Goal: Information Seeking & Learning: Learn about a topic

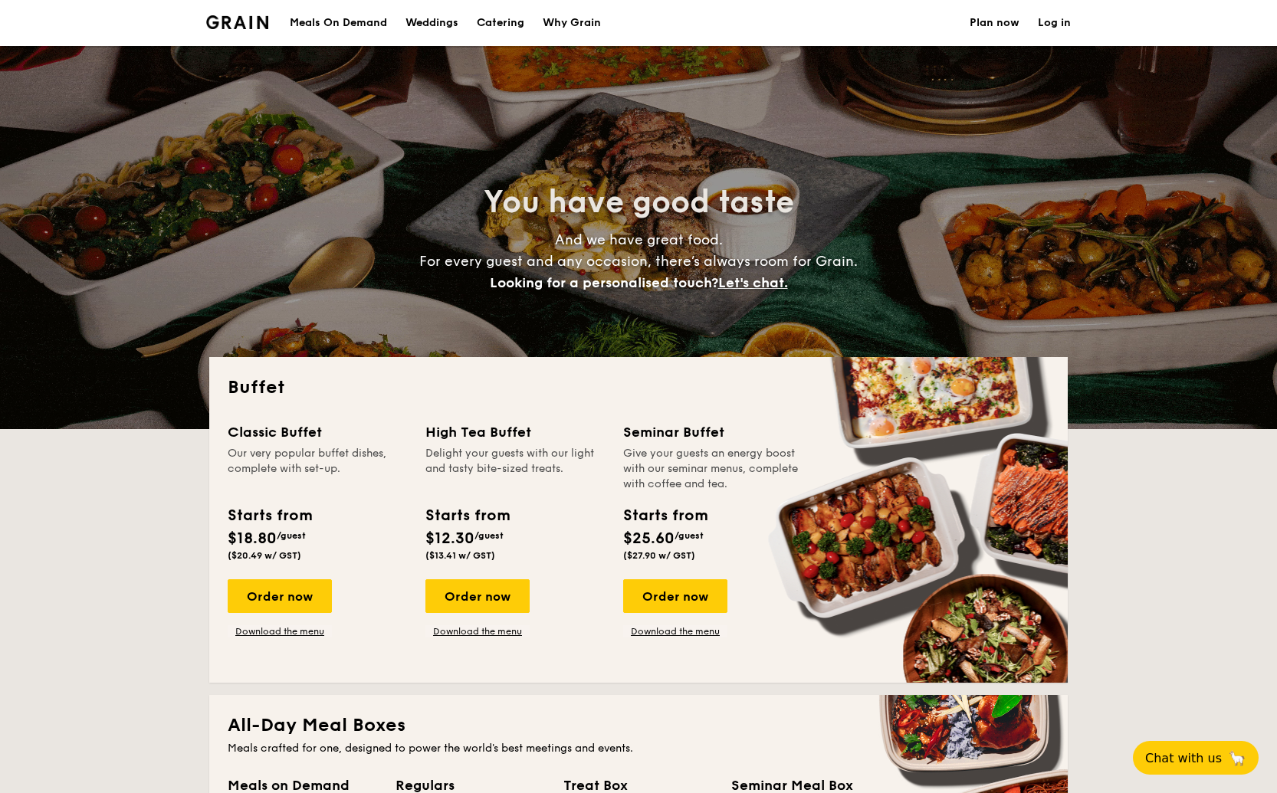
select select
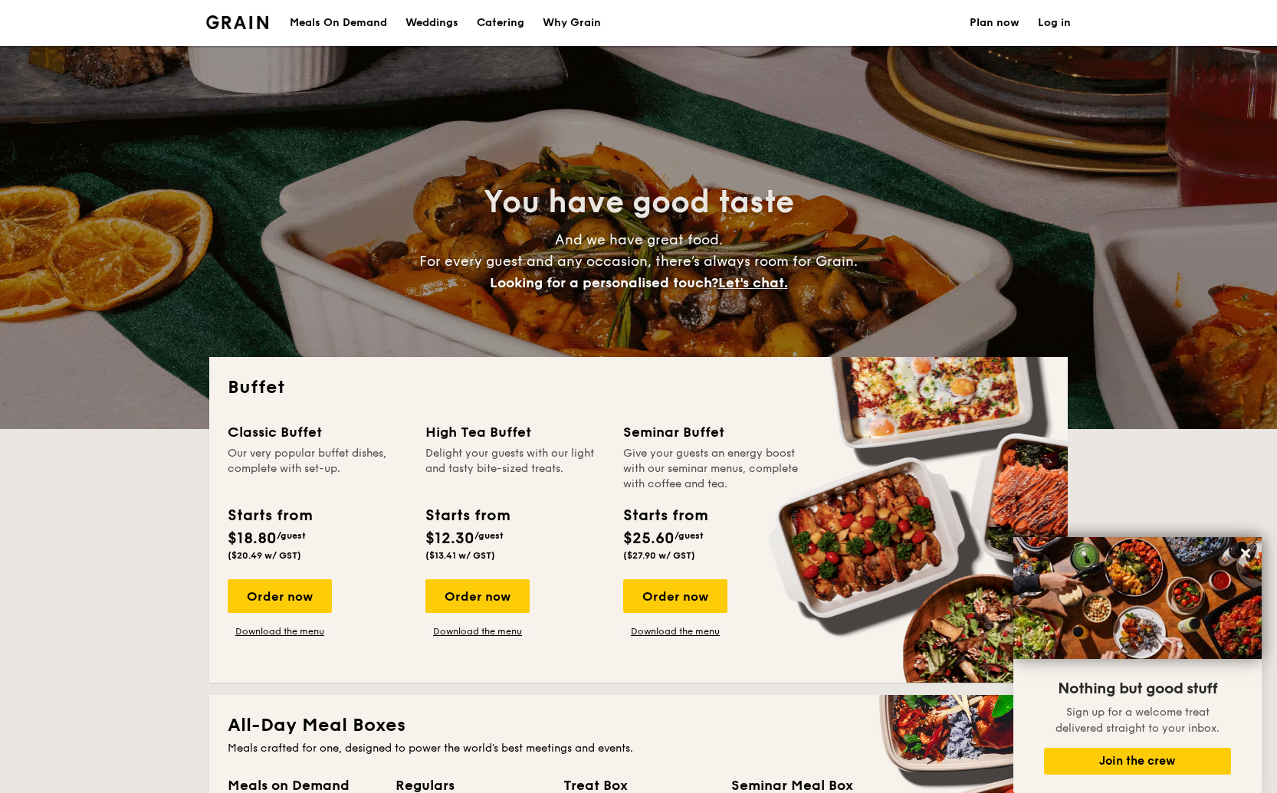
click at [331, 23] on div "Meals On Demand" at bounding box center [338, 23] width 97 height 46
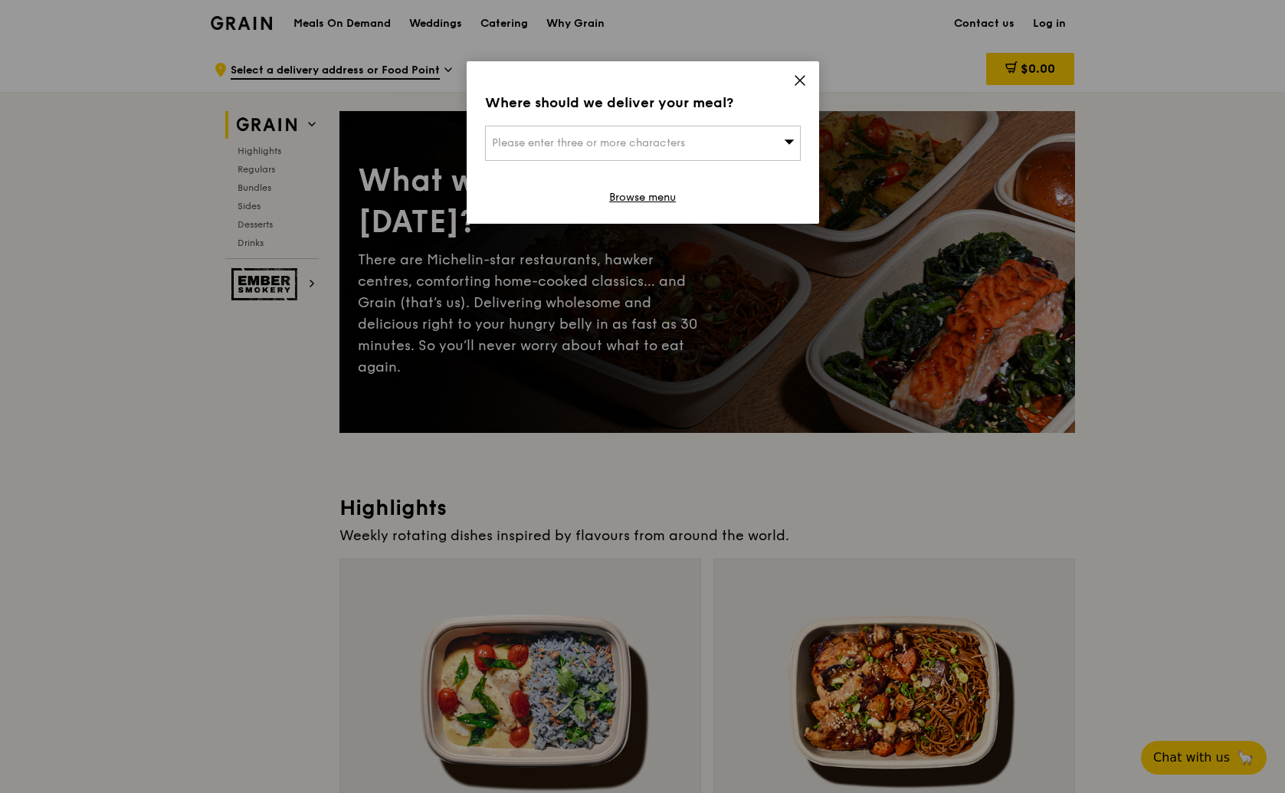
scroll to position [31, 0]
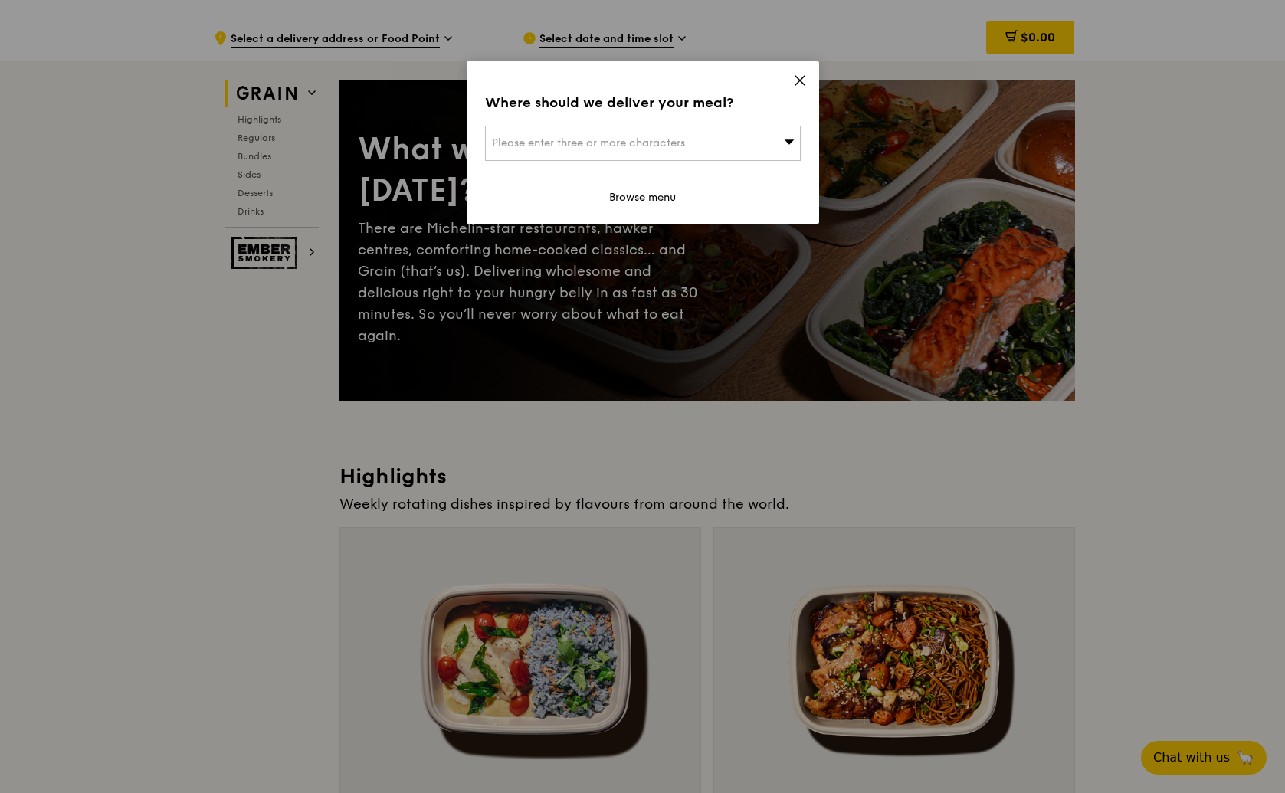
click at [798, 77] on icon at bounding box center [800, 81] width 14 height 14
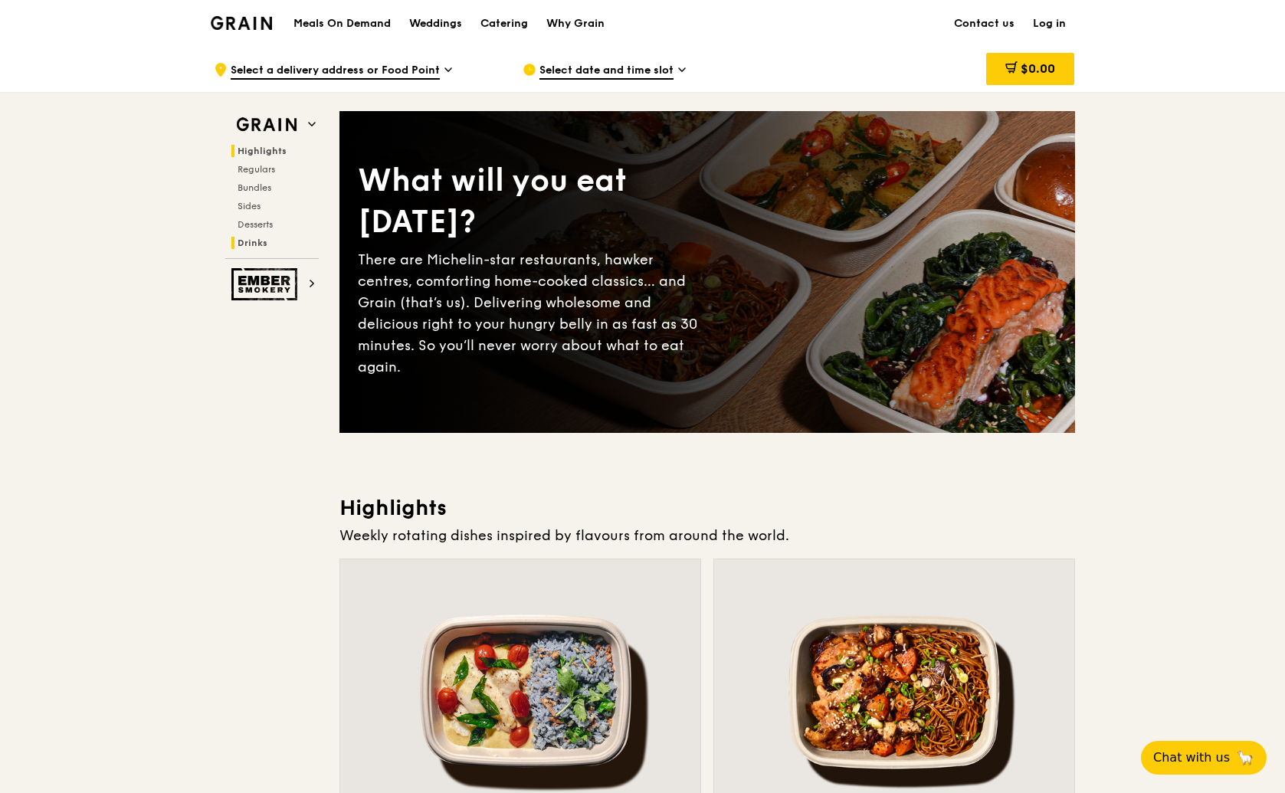
scroll to position [0, 0]
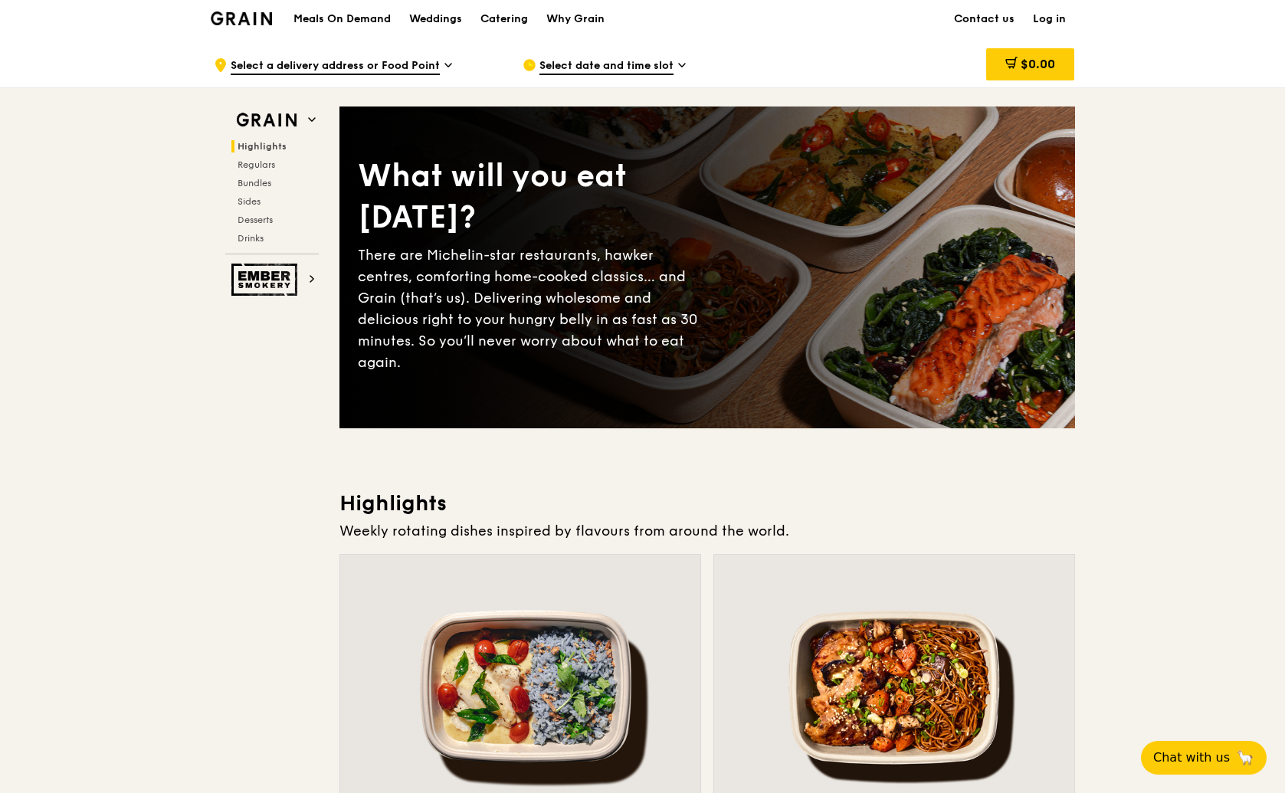
click at [383, 22] on h1 "Meals On Demand" at bounding box center [342, 18] width 97 height 15
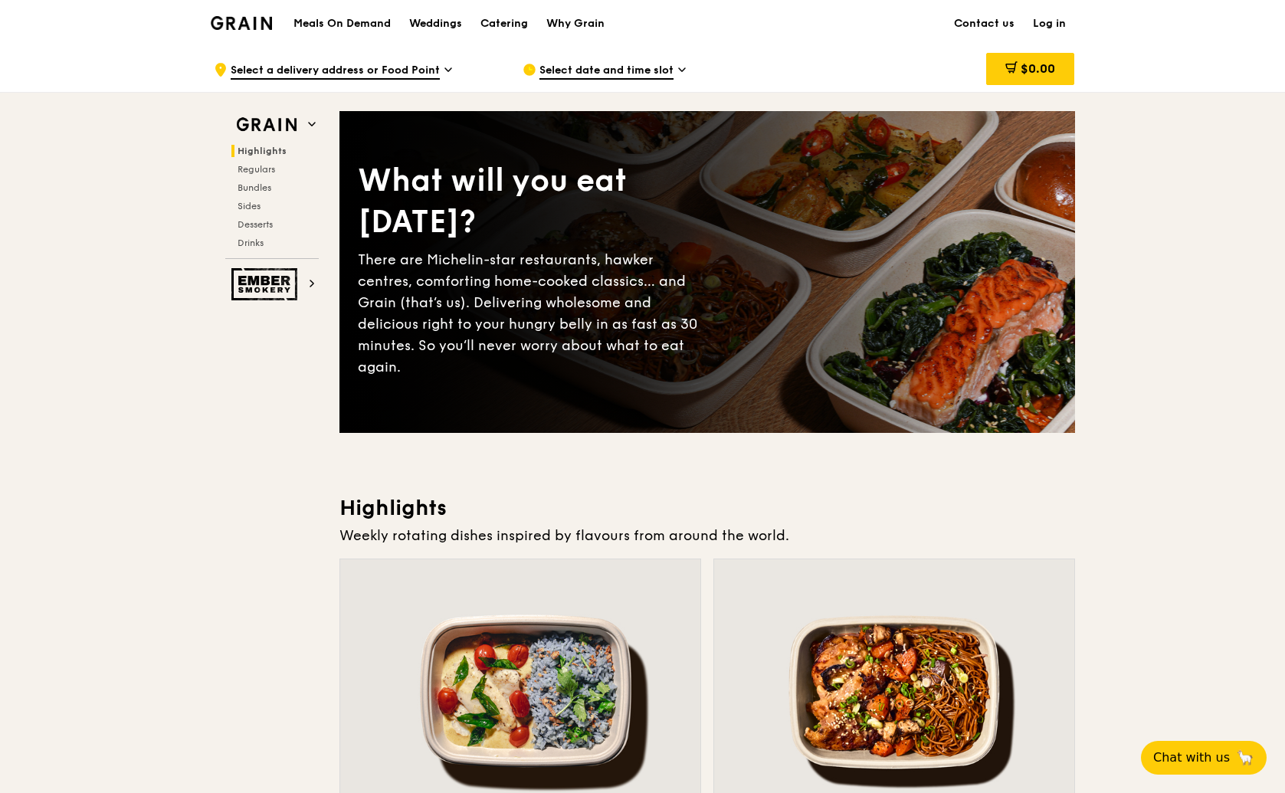
click at [370, 22] on h1 "Meals On Demand" at bounding box center [342, 23] width 97 height 15
click at [459, 21] on div "Weddings" at bounding box center [435, 24] width 53 height 46
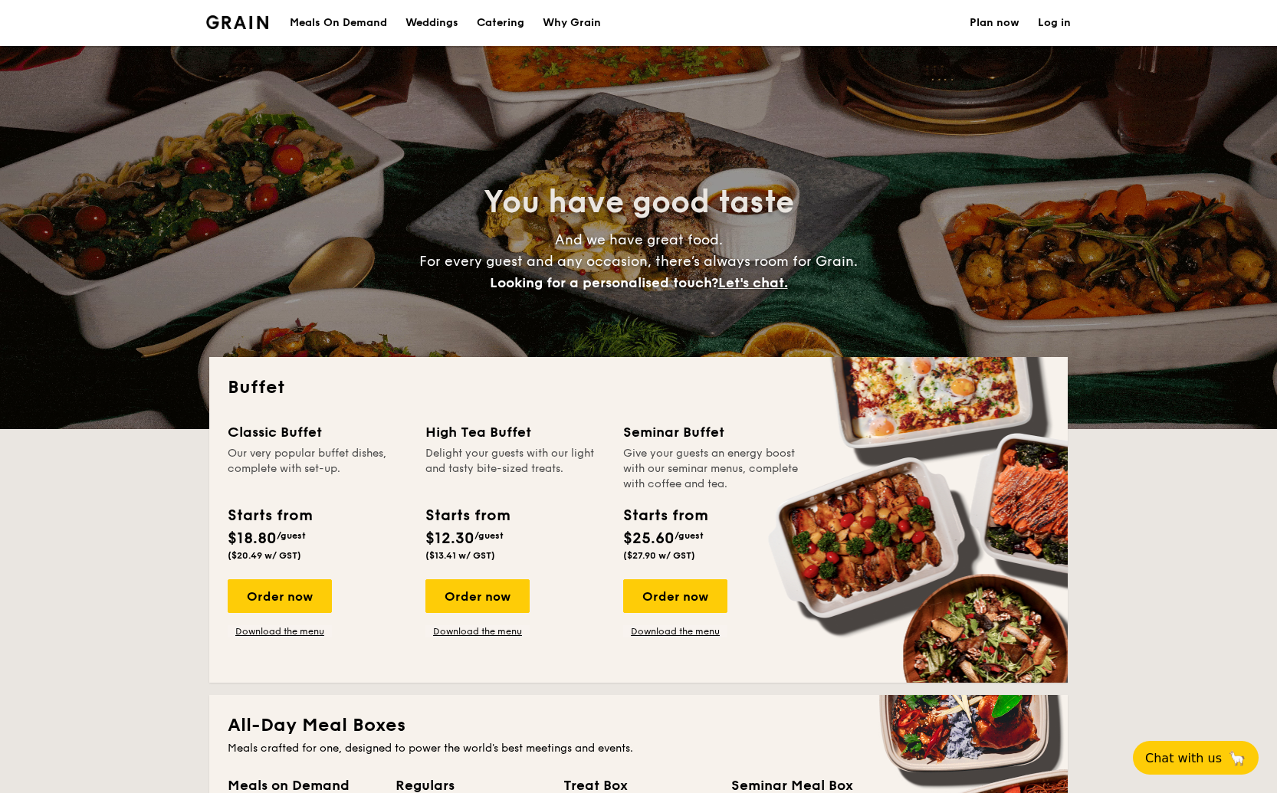
select select
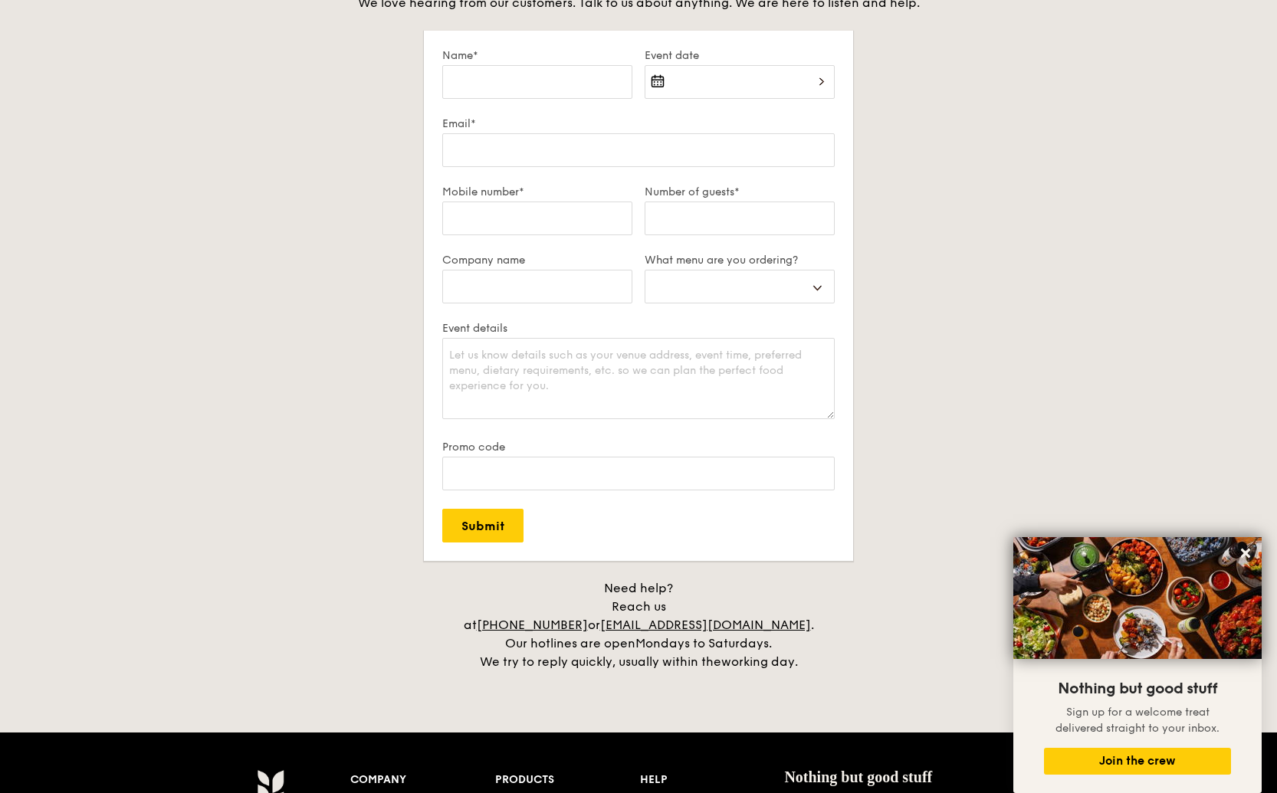
scroll to position [2681, 0]
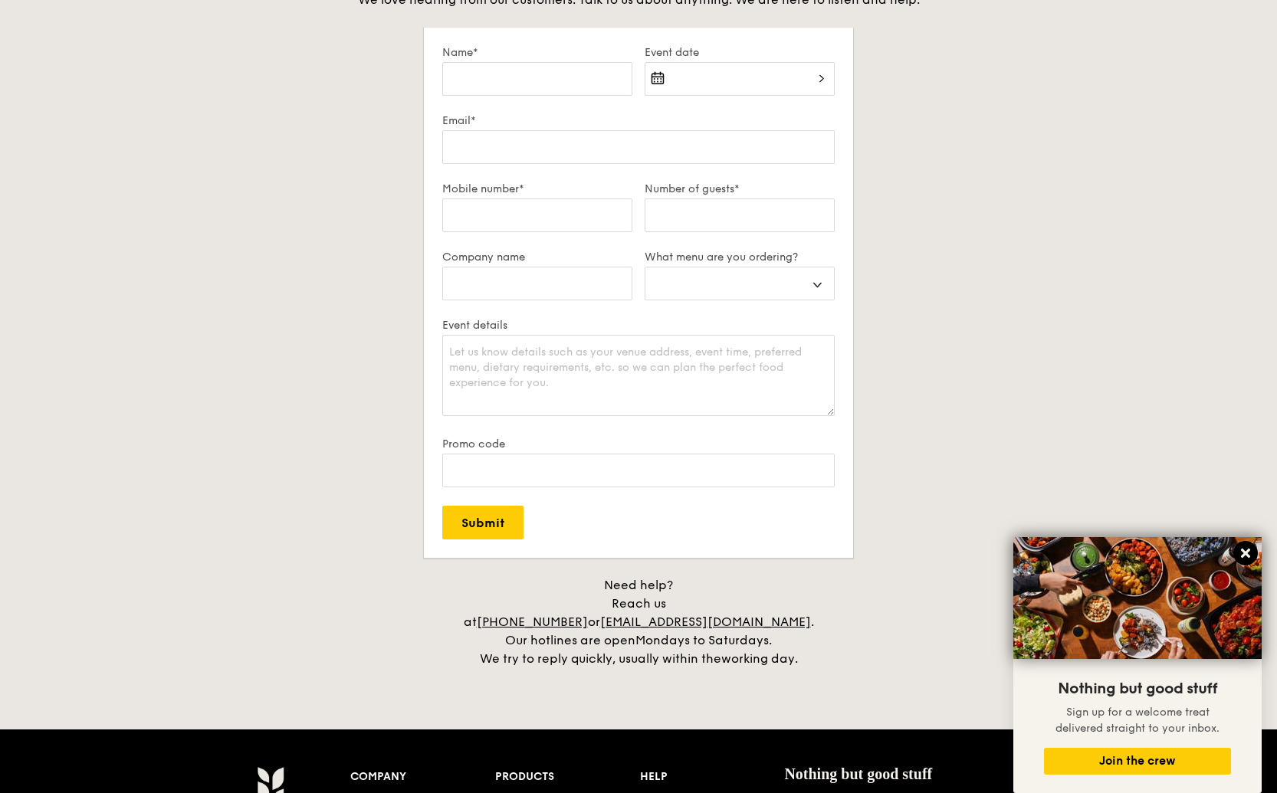
click at [1249, 554] on icon at bounding box center [1246, 553] width 14 height 14
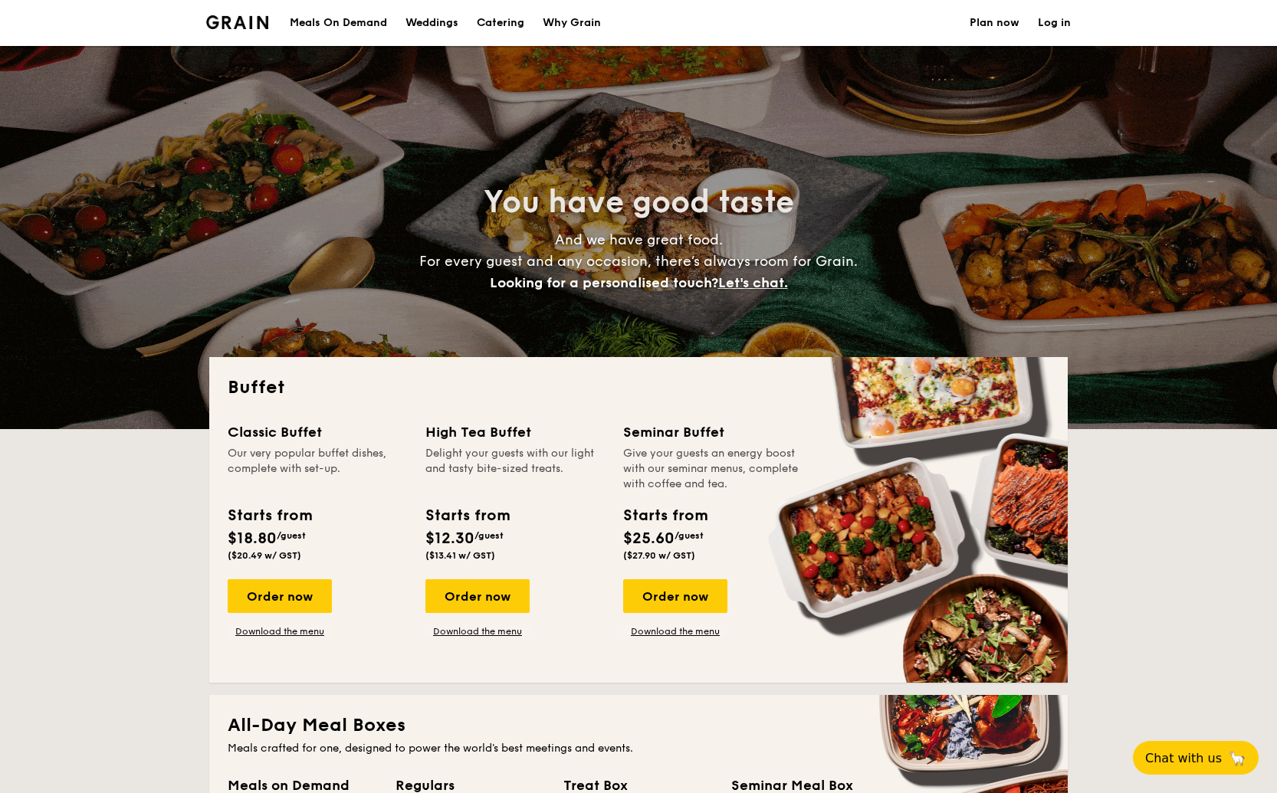
scroll to position [0, 0]
click at [576, 22] on div "Why Grain" at bounding box center [572, 23] width 58 height 46
